Goal: Communication & Community: Answer question/provide support

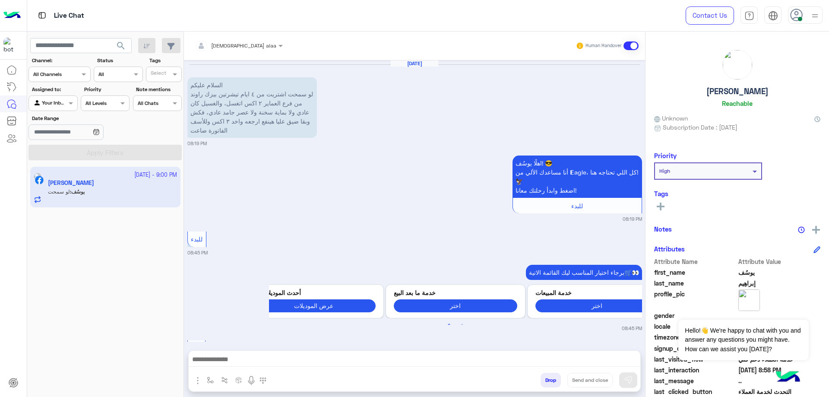
scroll to position [681, 0]
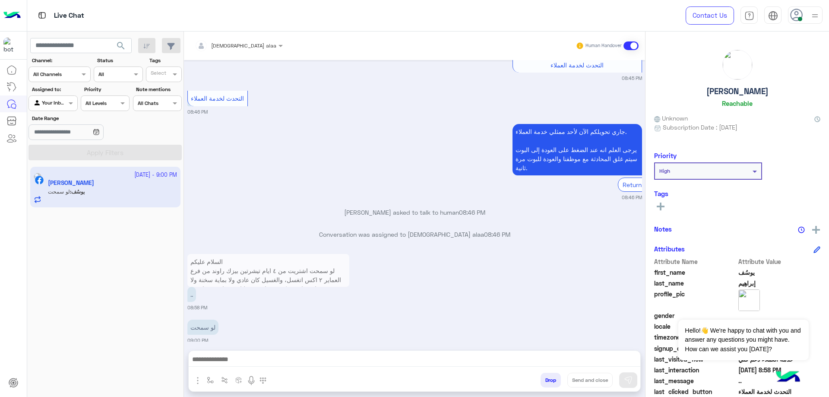
click at [274, 262] on p "السلام عليكم لو سمحت اشتريت من ٤ ايام تيشرتين بيزك راوند من فرع العماير ٢ اكس ا…" at bounding box center [268, 279] width 162 height 51
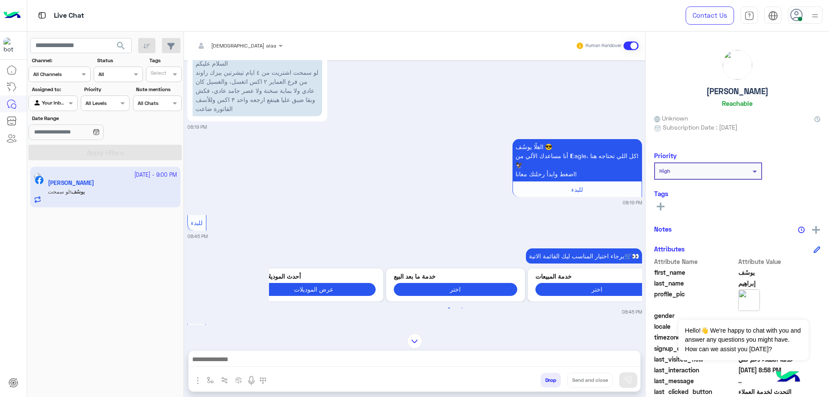
scroll to position [0, 0]
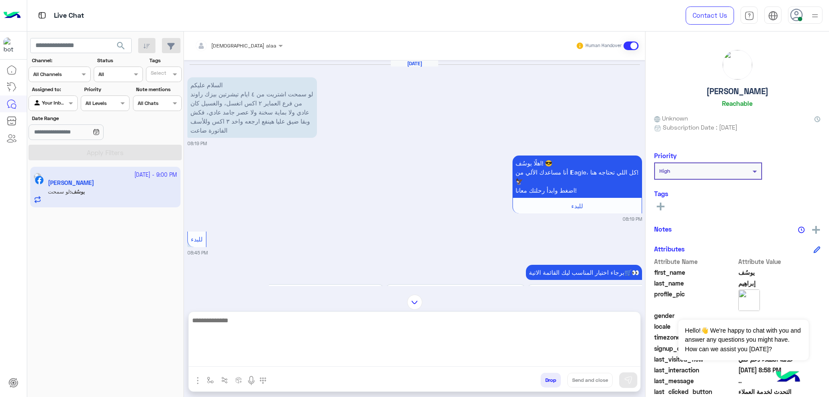
click at [351, 361] on textarea at bounding box center [415, 341] width 452 height 52
paste textarea "**********"
type textarea "**********"
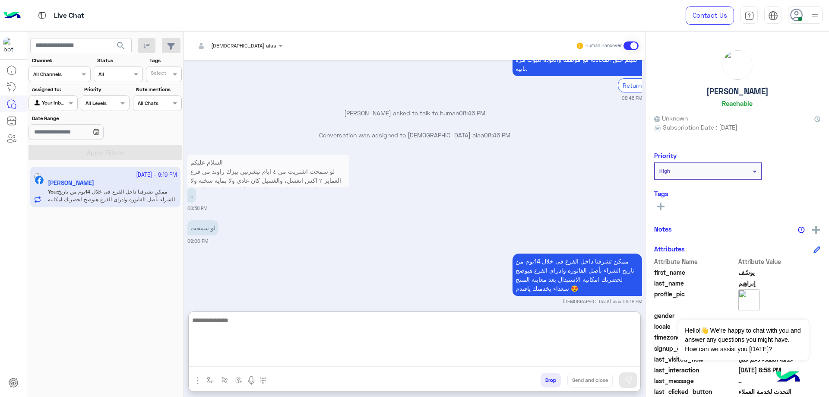
scroll to position [802, 0]
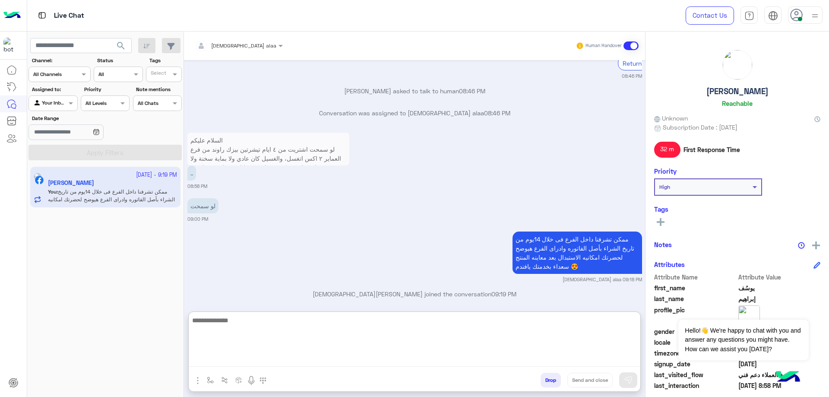
click at [375, 321] on textarea at bounding box center [415, 341] width 452 height 52
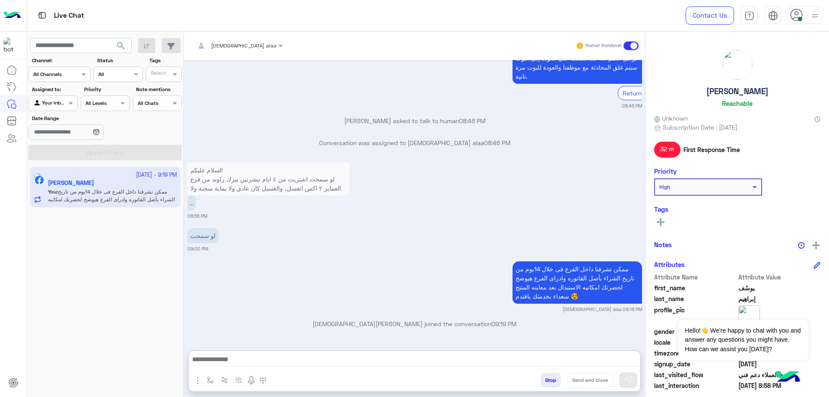
scroll to position [763, 0]
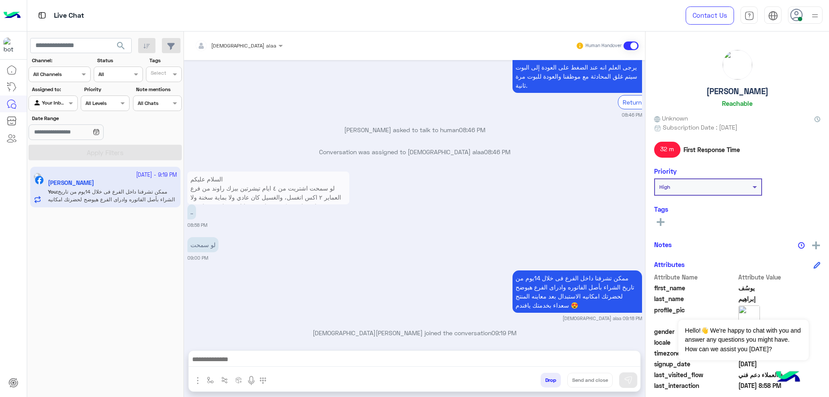
drag, startPoint x: 696, startPoint y: 97, endPoint x: 765, endPoint y: 93, distance: 68.4
click at [765, 93] on div "[PERSON_NAME] Reachable" at bounding box center [738, 80] width 166 height 61
copy h5 "[PERSON_NAME]"
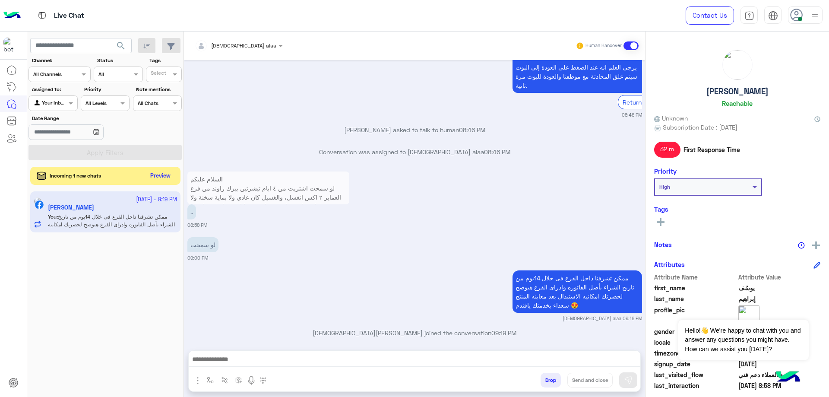
click at [157, 177] on button "Preview" at bounding box center [160, 176] width 27 height 12
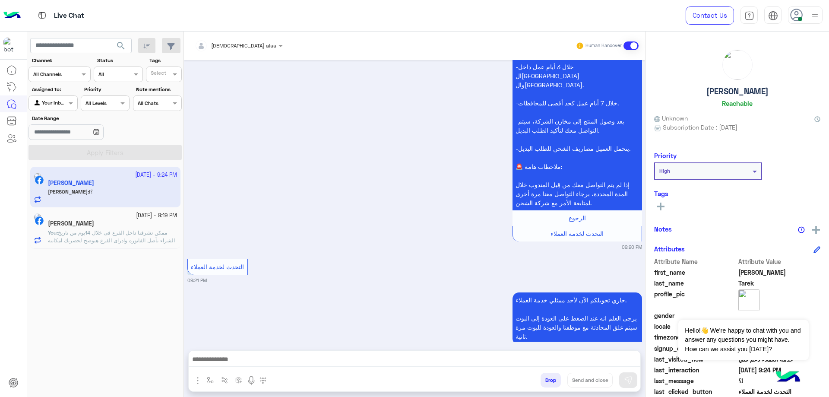
scroll to position [981, 0]
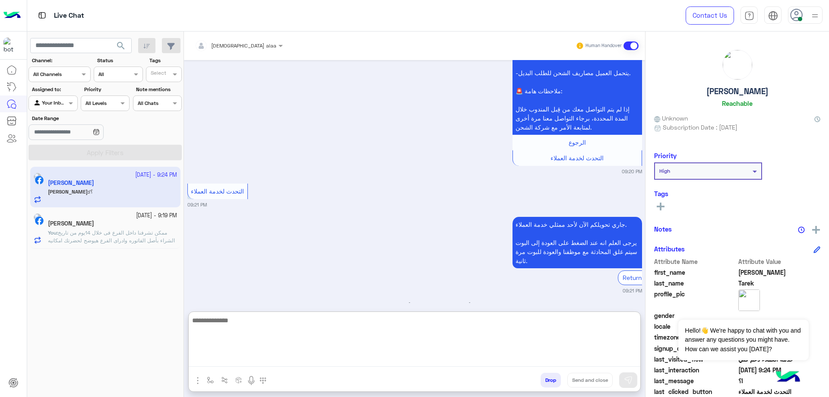
click at [320, 363] on textarea at bounding box center [415, 341] width 452 height 52
type textarea "**********"
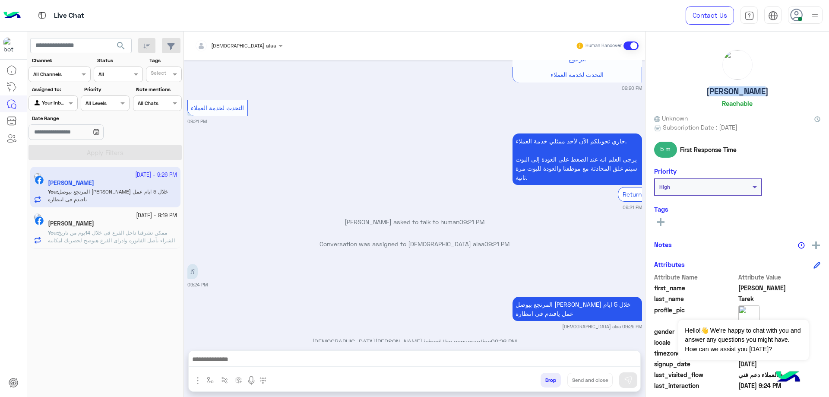
scroll to position [1045, 0]
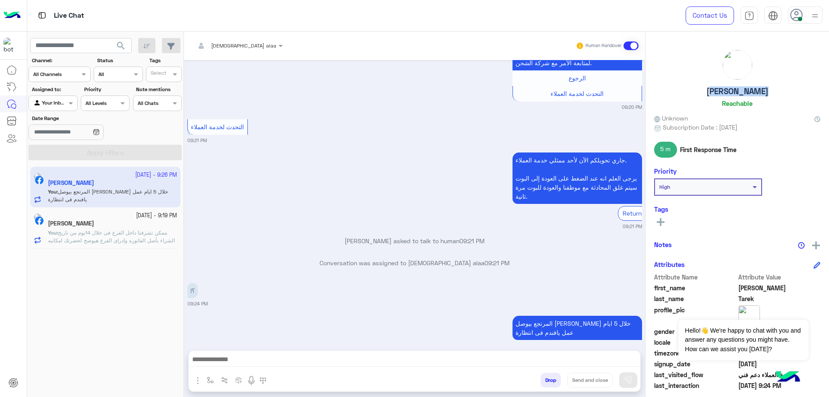
drag, startPoint x: 702, startPoint y: 92, endPoint x: 762, endPoint y: 86, distance: 60.4
click at [762, 86] on div "[PERSON_NAME] Reachable" at bounding box center [738, 80] width 166 height 61
copy h5 "[PERSON_NAME]"
